Goal: Task Accomplishment & Management: Manage account settings

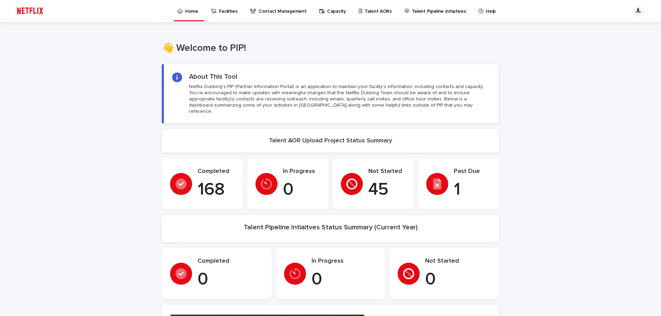
click at [415, 11] on p "Talent Pipeline Initiatives" at bounding box center [439, 7] width 54 height 14
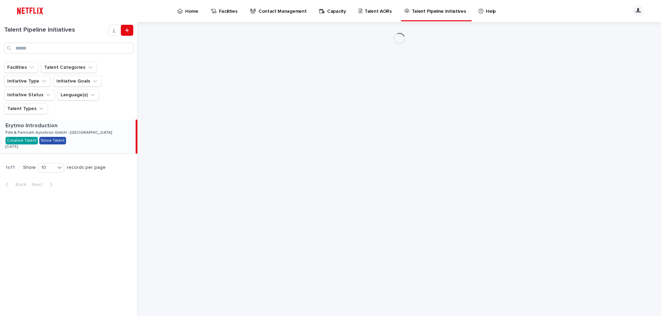
click at [373, 12] on p "Talent AORs" at bounding box center [378, 7] width 27 height 14
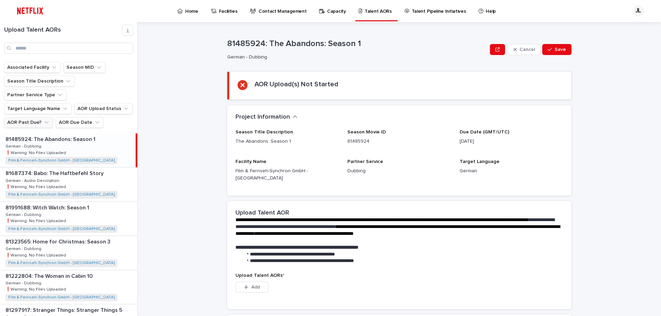
click at [40, 117] on button "AOR Past Due?" at bounding box center [28, 122] width 49 height 11
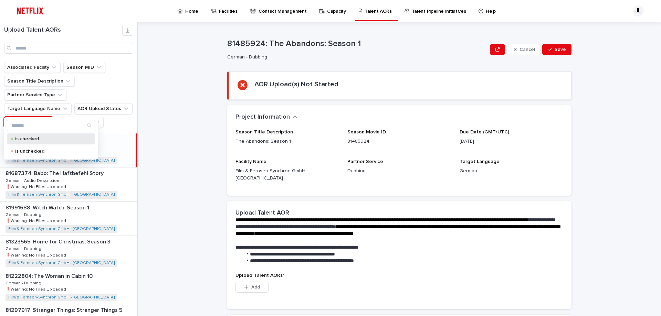
click at [28, 138] on p "is checked" at bounding box center [49, 139] width 69 height 5
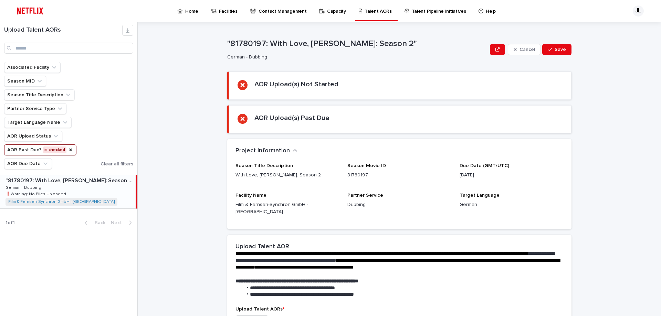
click at [59, 183] on p ""81780197: With Love, [PERSON_NAME]: Season 2"" at bounding box center [70, 180] width 129 height 8
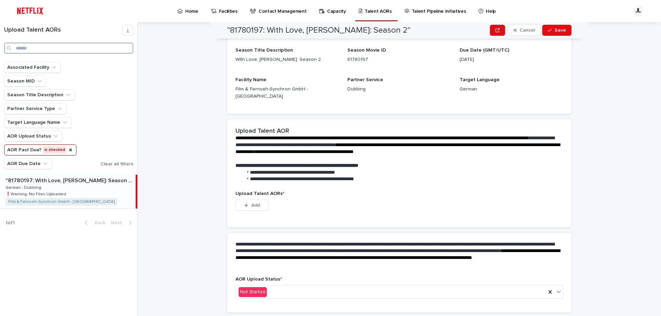
click at [24, 49] on input "Search" at bounding box center [68, 48] width 129 height 11
type input "*******"
click at [69, 150] on icon "AOR Past Due?" at bounding box center [71, 150] width 6 height 6
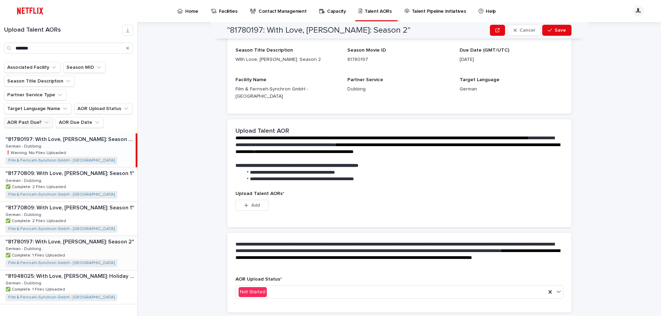
click at [99, 244] on div ""81780197: With Love, Meghan: Season 2" "81780197: With Love, Meghan: Season 2"…" at bounding box center [68, 253] width 137 height 34
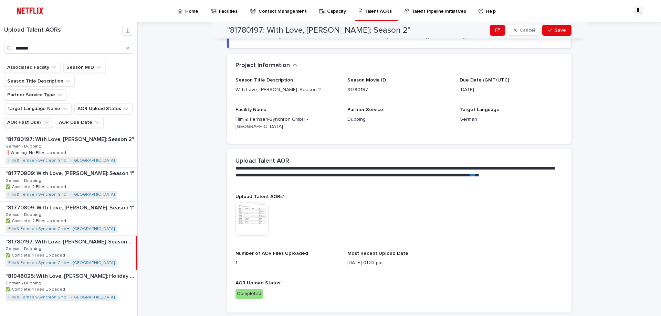
scroll to position [116, 0]
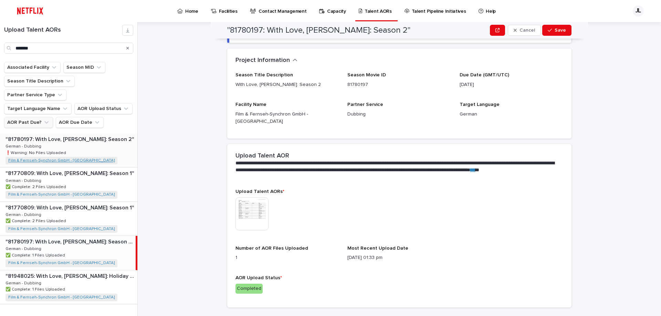
click at [67, 158] on link "Film & Fernseh-Synchron GmbH - [GEOGRAPHIC_DATA]" at bounding box center [61, 160] width 106 height 5
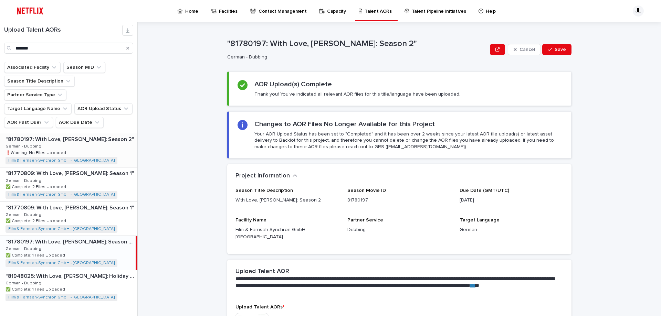
click at [115, 137] on div ""81780197: With Love, Meghan: Season 2" "81780197: With Love, Meghan: Season 2"…" at bounding box center [68, 151] width 137 height 34
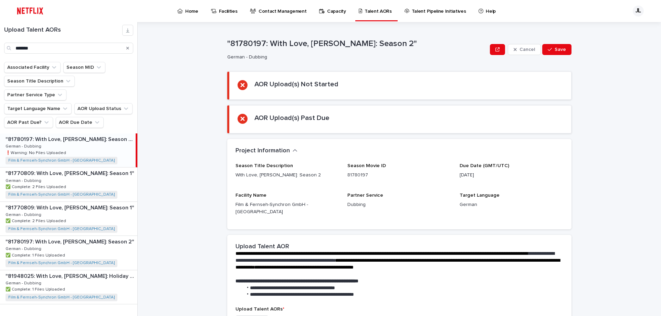
scroll to position [116, 0]
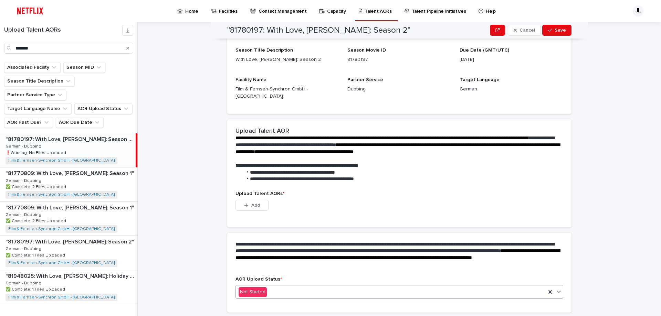
click at [275, 288] on div "Not Started" at bounding box center [391, 292] width 310 height 11
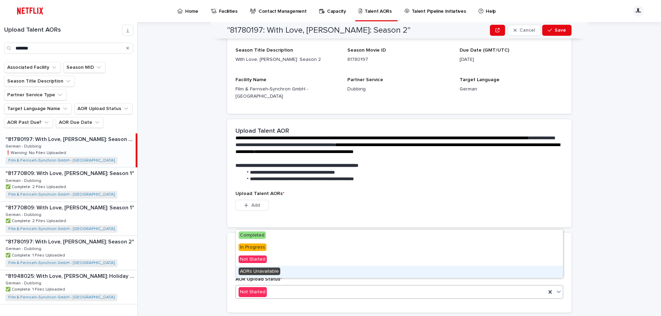
click at [261, 273] on span "AORs Unavailable" at bounding box center [260, 272] width 42 height 8
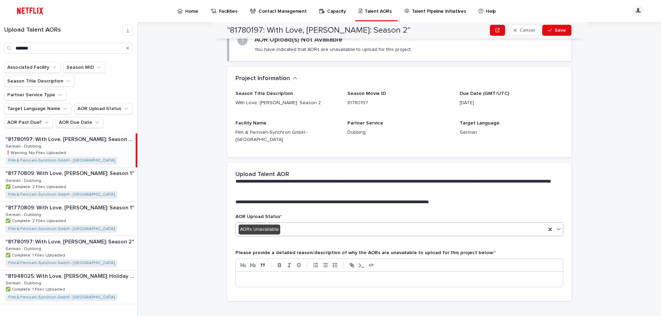
scroll to position [78, 0]
click at [262, 276] on p at bounding box center [399, 279] width 317 height 7
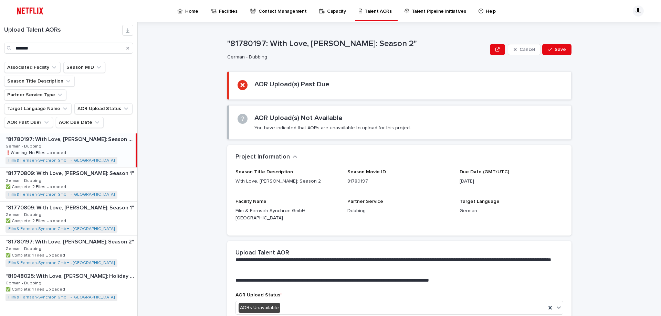
scroll to position [81, 0]
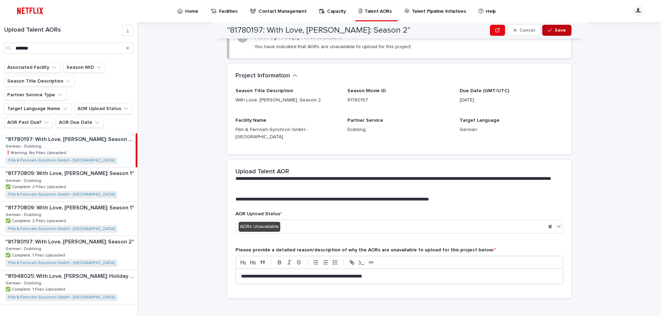
click at [558, 29] on span "Save" at bounding box center [560, 30] width 11 height 5
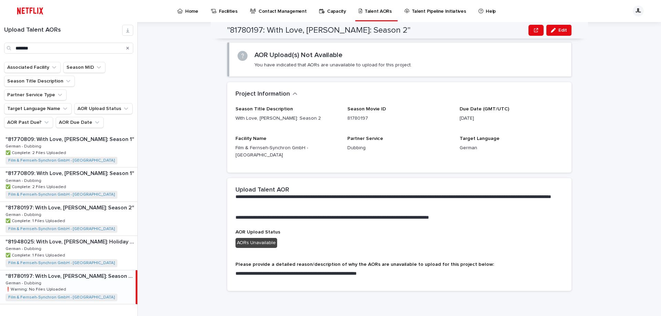
scroll to position [17, 0]
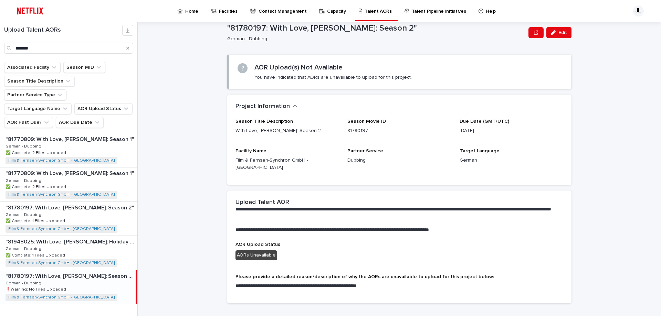
click at [92, 275] on div ""81780197: With Love, Meghan: Season 2" "81780197: With Love, Meghan: Season 2"…" at bounding box center [68, 288] width 136 height 34
click at [97, 238] on p ""81948025: With Love, Meghan: Holiday Celebration"" at bounding box center [71, 242] width 130 height 8
click at [94, 272] on p ""81780197: With Love, Meghan: Season 2"" at bounding box center [71, 276] width 130 height 8
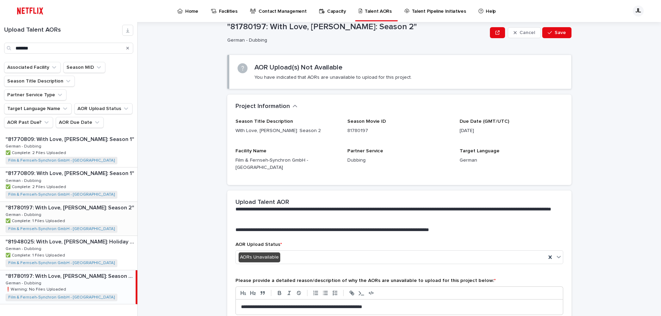
click at [91, 202] on div ""81780197: With Love, Meghan: Season 2" "81780197: With Love, Meghan: Season 2"…" at bounding box center [68, 219] width 137 height 34
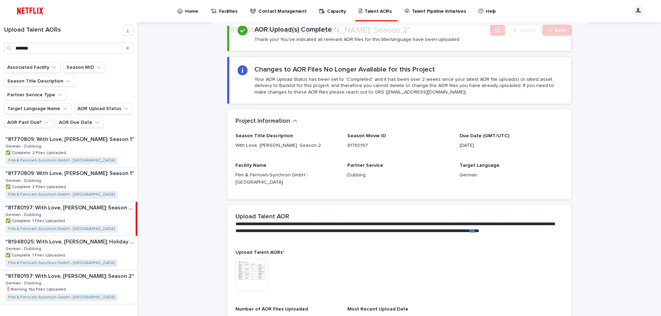
scroll to position [75, 0]
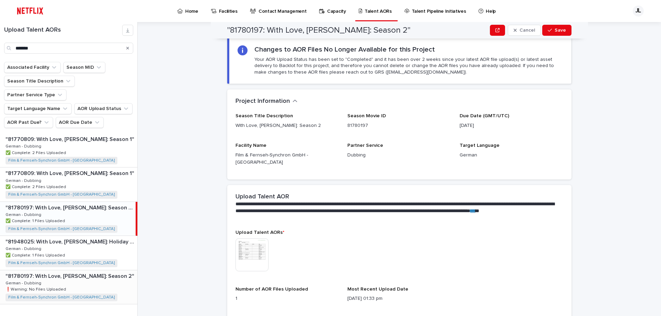
click at [114, 276] on div ""81780197: With Love, Meghan: Season 2" "81780197: With Love, Meghan: Season 2"…" at bounding box center [68, 288] width 137 height 34
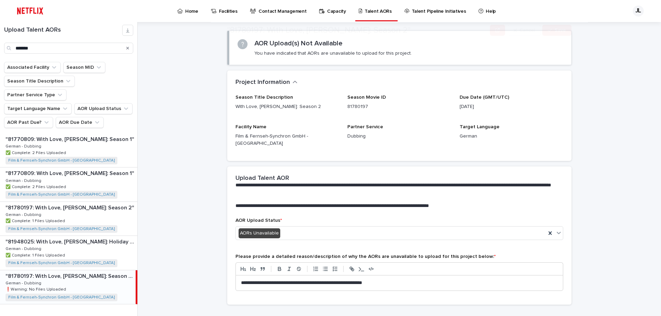
scroll to position [48, 0]
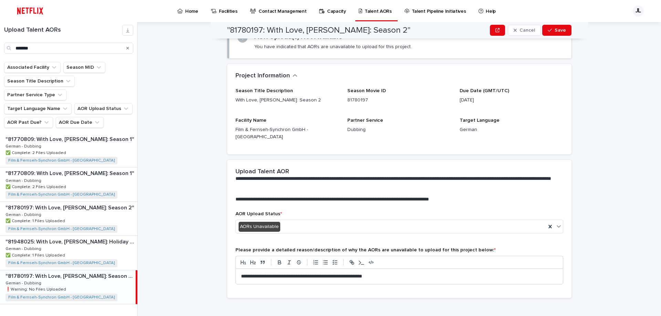
click at [562, 22] on div ""81780197: With Love, Meghan: Season 2" Cancel Save" at bounding box center [399, 30] width 344 height 17
click at [562, 28] on span "Save" at bounding box center [560, 30] width 11 height 5
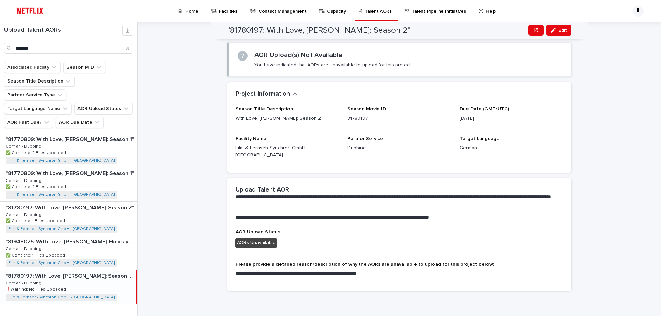
scroll to position [22, 0]
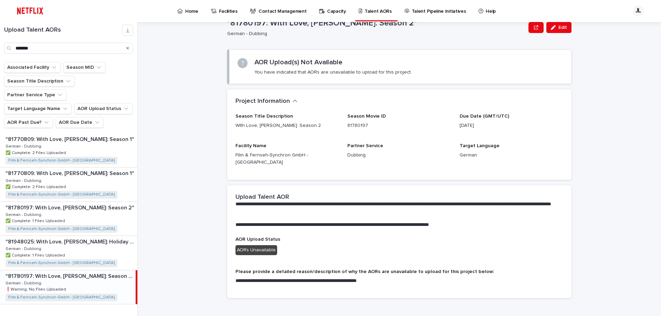
click at [127, 46] on button "Search" at bounding box center [127, 48] width 3 height 11
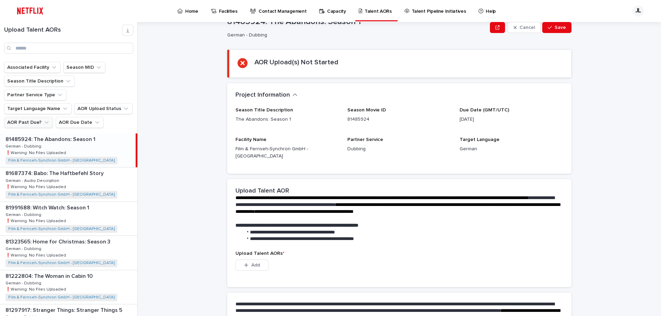
click at [31, 117] on button "AOR Past Due?" at bounding box center [28, 122] width 49 height 11
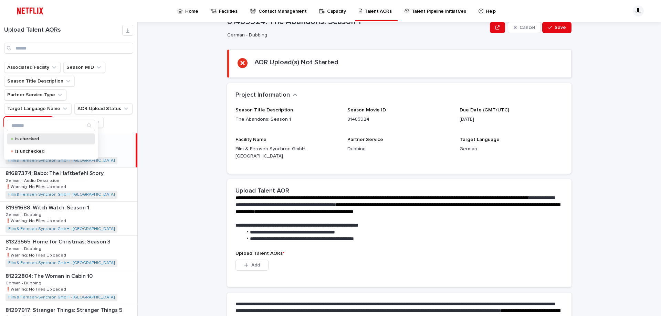
click at [23, 139] on p "is checked" at bounding box center [49, 139] width 69 height 5
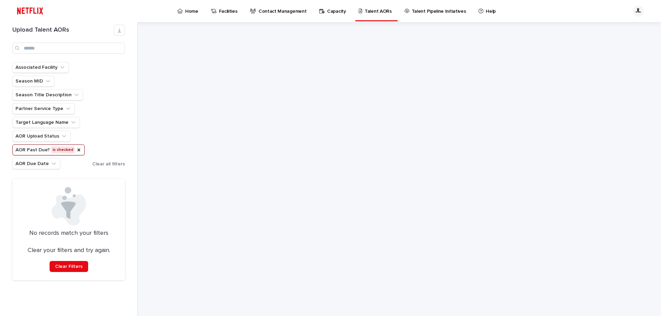
click at [76, 150] on icon "AOR Past Due?" at bounding box center [79, 150] width 6 height 6
click at [51, 47] on input "Search" at bounding box center [68, 48] width 113 height 11
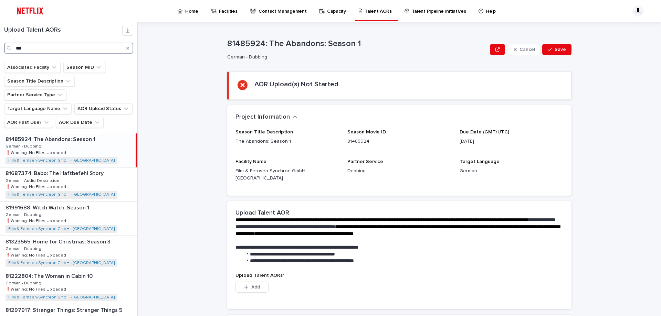
type input "***"
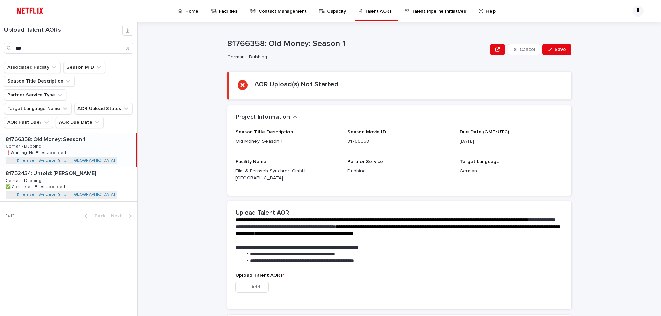
click at [88, 134] on div "81766358: Old Money: Season 1 81766358: Old Money: Season 1 German - Dubbing Ge…" at bounding box center [68, 151] width 136 height 34
drag, startPoint x: 82, startPoint y: 138, endPoint x: 161, endPoint y: 140, distance: 79.2
click at [82, 139] on div "81766358: Old Money: Season 1 81766358: Old Money: Season 1 German - Dubbing Ge…" at bounding box center [68, 151] width 136 height 34
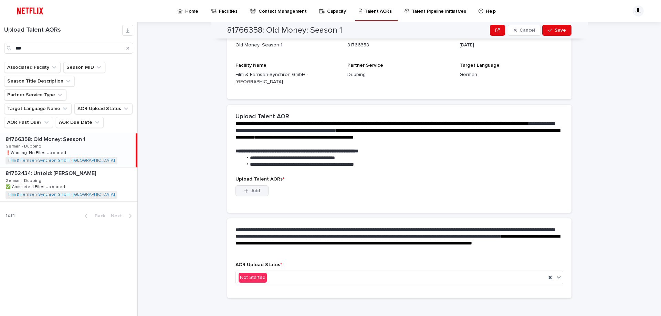
drag, startPoint x: 256, startPoint y: 186, endPoint x: 247, endPoint y: 188, distance: 9.4
click at [255, 189] on span "Add" at bounding box center [255, 191] width 9 height 5
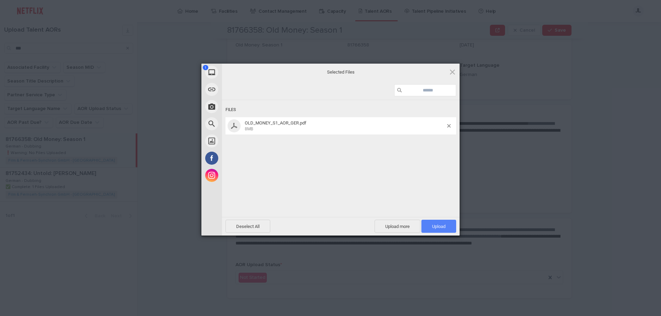
click at [431, 225] on span "Upload 1" at bounding box center [438, 226] width 35 height 13
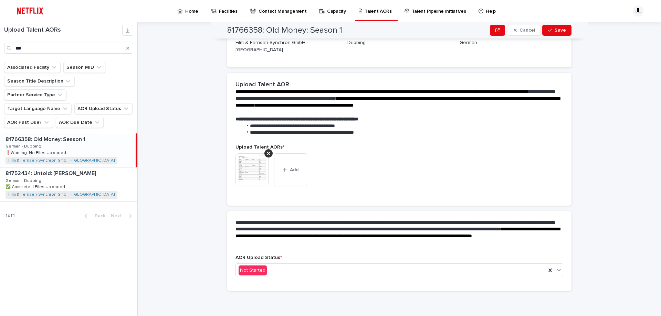
scroll to position [87, 0]
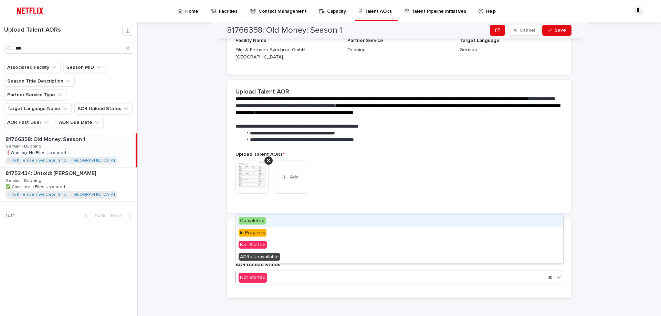
click at [274, 274] on div "Not Started" at bounding box center [391, 277] width 310 height 11
click at [263, 227] on div "Completed" at bounding box center [399, 221] width 327 height 12
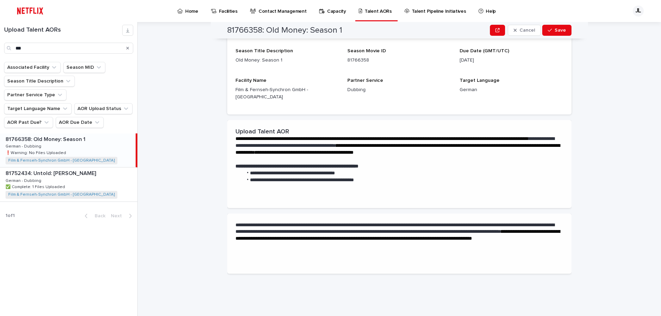
scroll to position [0, 0]
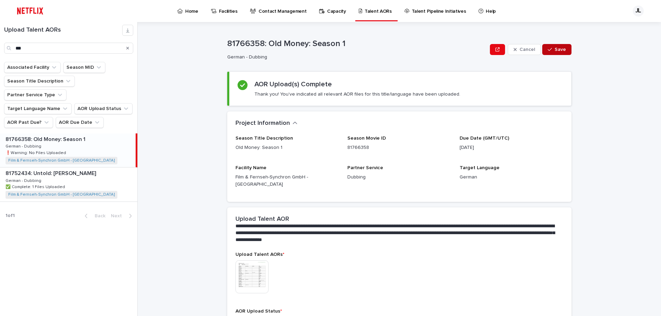
click at [552, 51] on icon "button" at bounding box center [550, 49] width 4 height 5
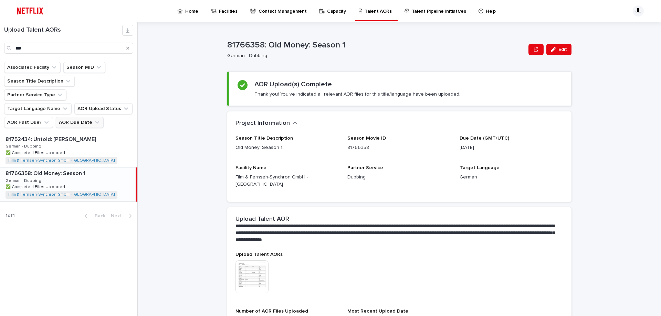
click at [78, 117] on button "AOR Due Date" at bounding box center [80, 122] width 48 height 11
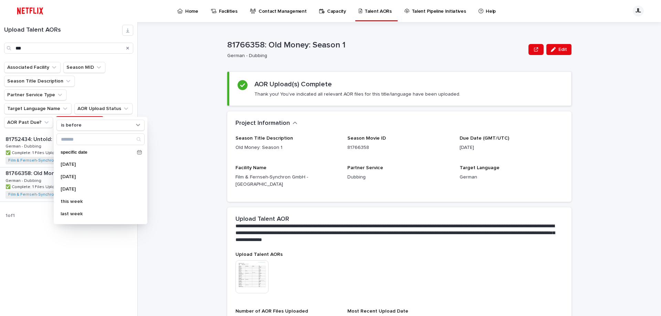
click at [129, 51] on button "Search" at bounding box center [127, 48] width 3 height 11
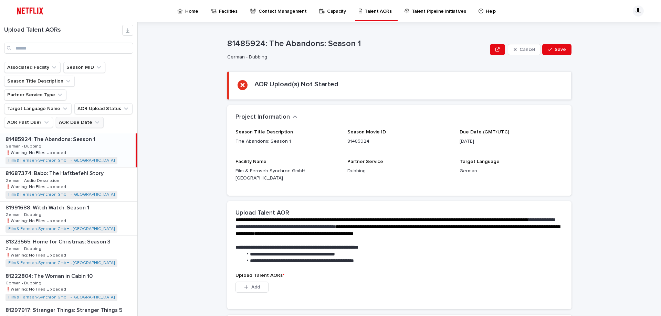
click at [87, 117] on button "AOR Due Date" at bounding box center [80, 122] width 48 height 11
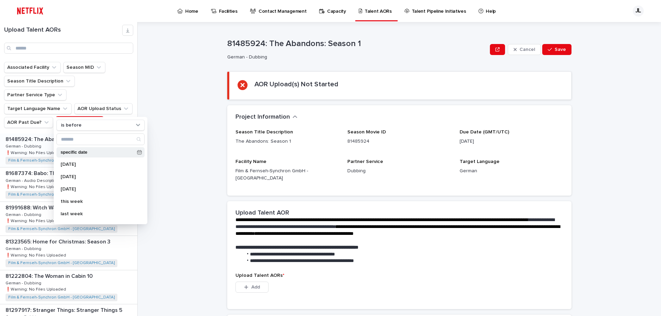
click at [134, 157] on div "specific date" at bounding box center [100, 152] width 88 height 10
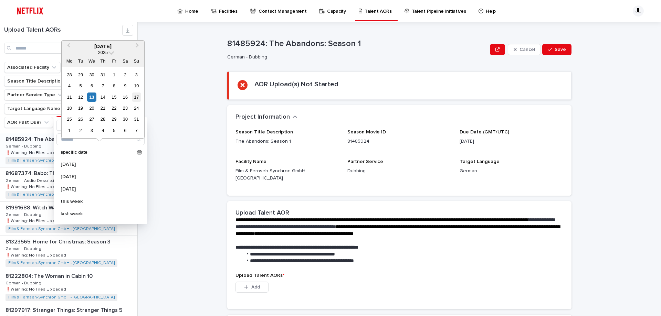
click at [137, 98] on div "17" at bounding box center [136, 97] width 9 height 9
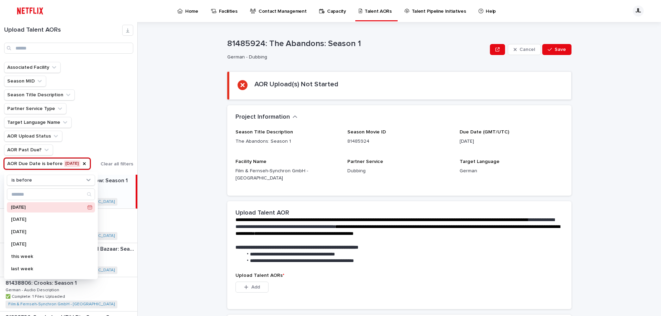
click at [170, 165] on div "**********" at bounding box center [403, 169] width 515 height 294
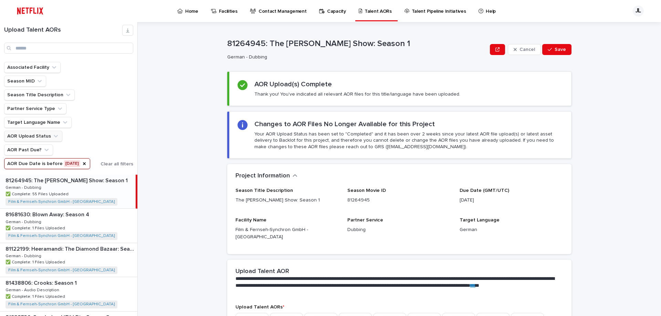
click at [38, 137] on button "AOR Upload Status" at bounding box center [33, 136] width 58 height 11
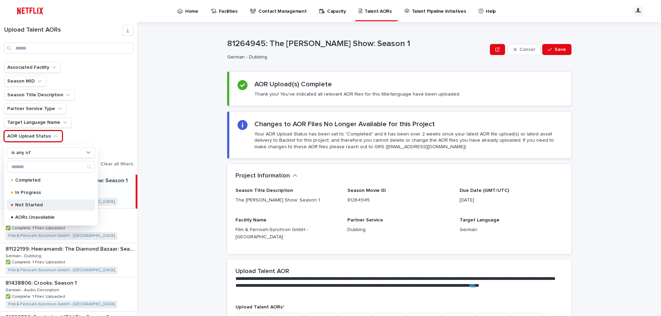
click at [33, 202] on div "Not Started" at bounding box center [51, 205] width 88 height 11
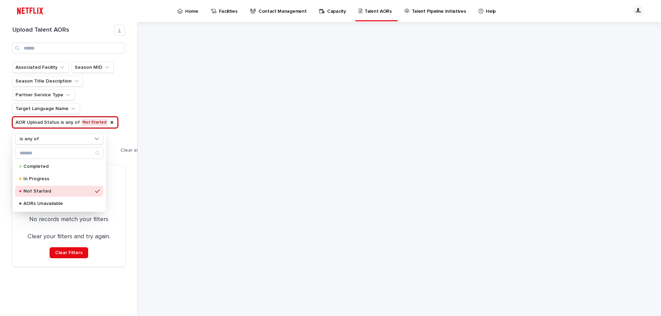
click at [131, 200] on div "Upload Talent AORs Associated Facility Season MID Season Title Description Part…" at bounding box center [69, 169] width 138 height 294
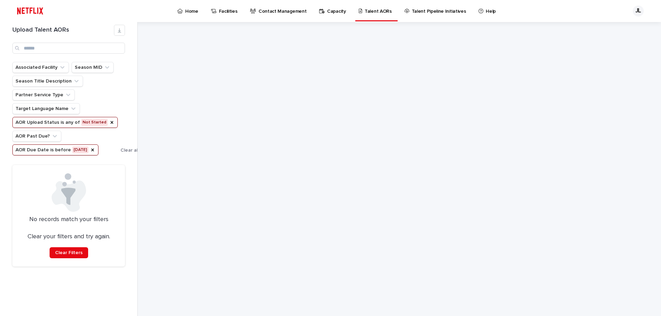
click at [80, 148] on button "AOR Due Date is before 2025-08-17" at bounding box center [55, 150] width 86 height 11
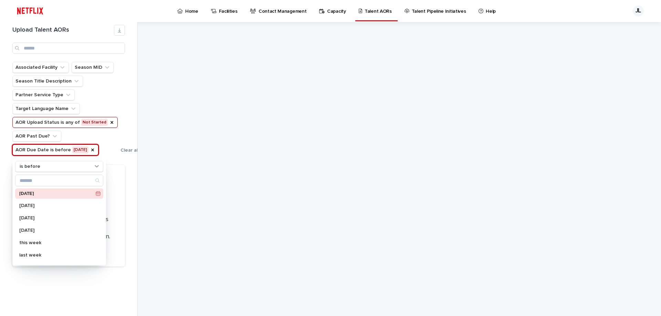
click at [53, 194] on p "2025-08-17" at bounding box center [56, 194] width 74 height 4
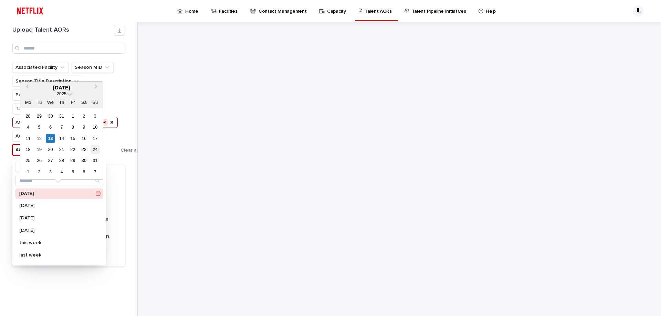
click at [94, 149] on div "24" at bounding box center [95, 149] width 9 height 9
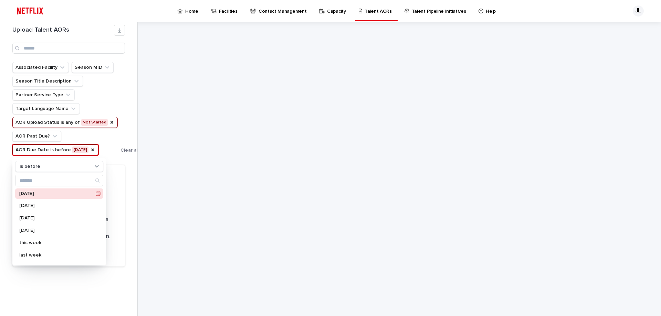
click at [133, 266] on div "Upload Talent AORs Associated Facility Season MID Season Title Description Part…" at bounding box center [69, 169] width 138 height 294
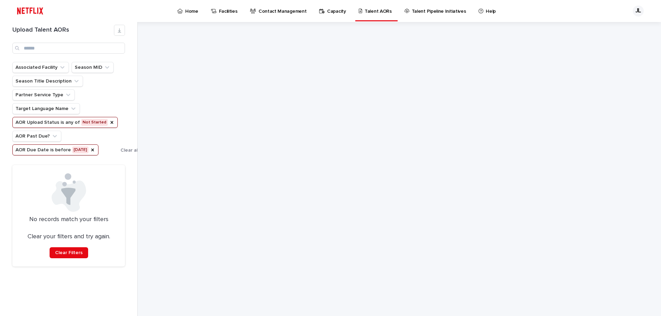
click at [73, 150] on button "AOR Due Date is before 2025-08-24" at bounding box center [55, 150] width 86 height 11
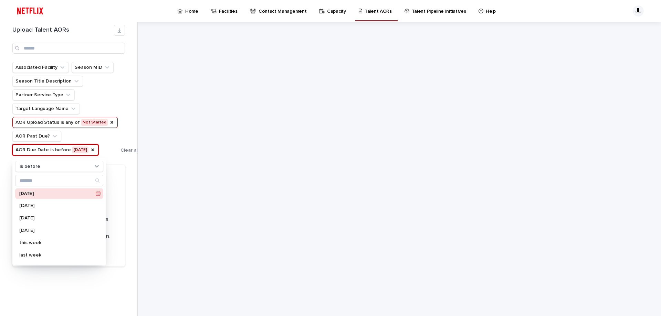
click at [68, 120] on button "AOR Upload Status is any of Not Started" at bounding box center [64, 122] width 105 height 11
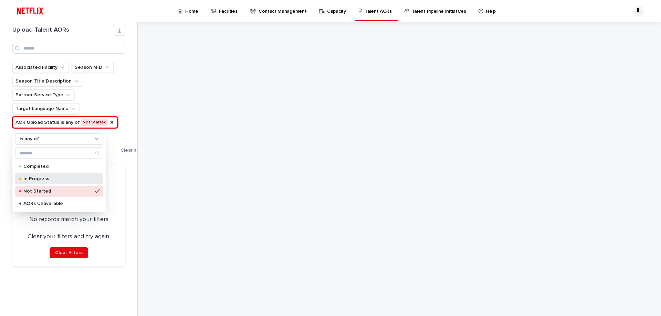
click at [55, 176] on div "In Progress" at bounding box center [59, 178] width 88 height 11
click at [125, 155] on ul "Associated Facility Season MID Season Title Description Partner Service Type Ta…" at bounding box center [77, 109] width 132 height 96
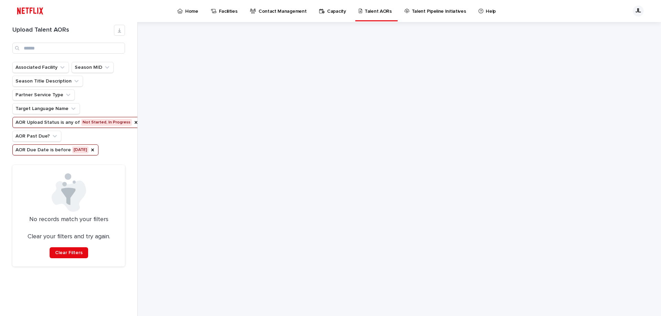
click at [90, 152] on button "AOR Due Date is before 2025-08-24" at bounding box center [55, 150] width 86 height 11
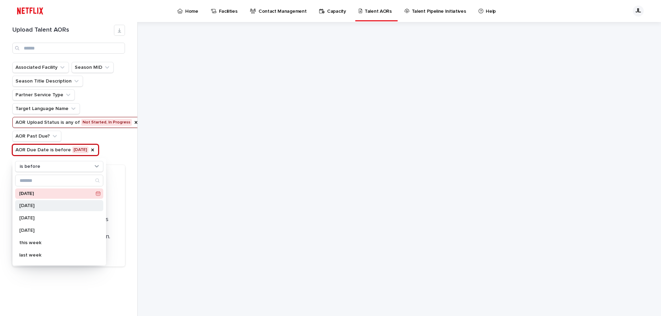
click at [61, 203] on div "today" at bounding box center [59, 205] width 88 height 11
drag, startPoint x: 103, startPoint y: 152, endPoint x: 98, endPoint y: 154, distance: 5.2
click at [103, 153] on ul "Associated Facility Season MID Season Title Description Partner Service Type Ta…" at bounding box center [77, 109] width 132 height 96
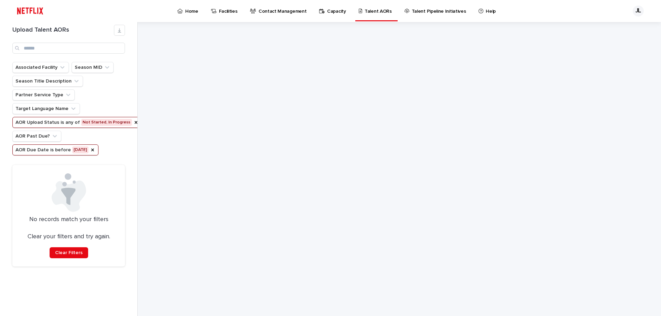
click at [90, 149] on icon "AOR Due Date" at bounding box center [93, 150] width 6 height 6
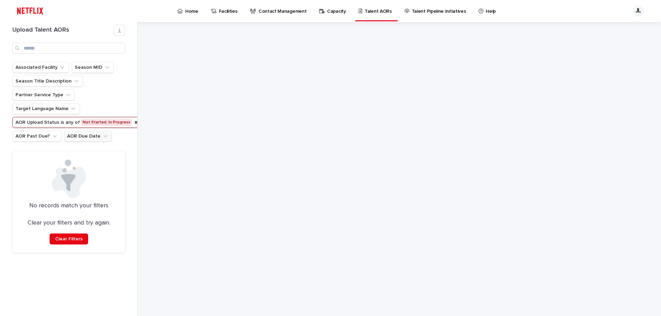
click at [80, 137] on button "AOR Due Date" at bounding box center [88, 136] width 48 height 11
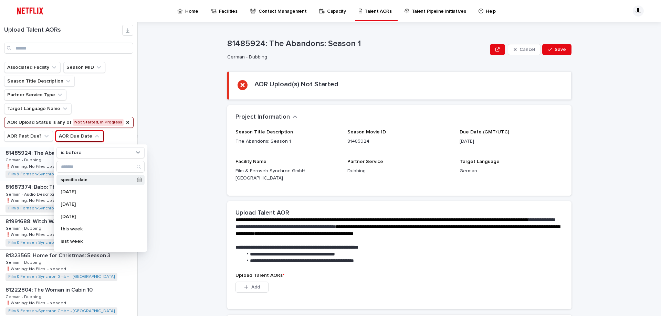
click at [110, 179] on p "specific date" at bounding box center [98, 180] width 74 height 4
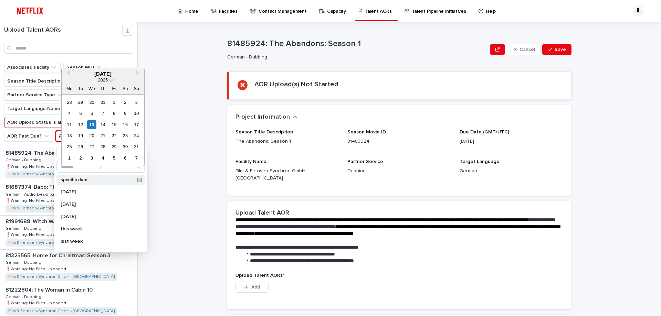
click at [110, 179] on p "specific date" at bounding box center [98, 180] width 74 height 4
click at [136, 146] on div "31" at bounding box center [136, 146] width 9 height 9
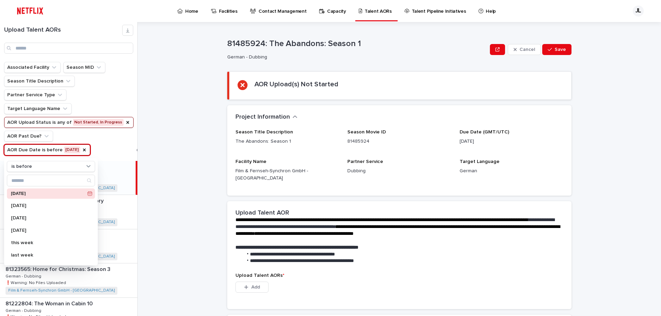
click at [122, 162] on div "81485924: The Abandons: Season 1 81485924: The Abandons: Season 1 German - Dubb…" at bounding box center [68, 178] width 136 height 34
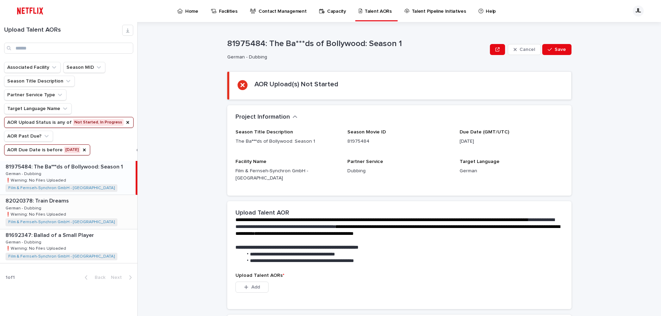
click at [94, 205] on div "82020378: Train Dreams 82020378: Train Dreams German - Dubbing German - Dubbing…" at bounding box center [68, 212] width 137 height 34
click at [83, 246] on div "81692347: Ballad of a Small Player 81692347: Ballad of a Small Player German - …" at bounding box center [68, 247] width 137 height 34
